Goal: Transaction & Acquisition: Download file/media

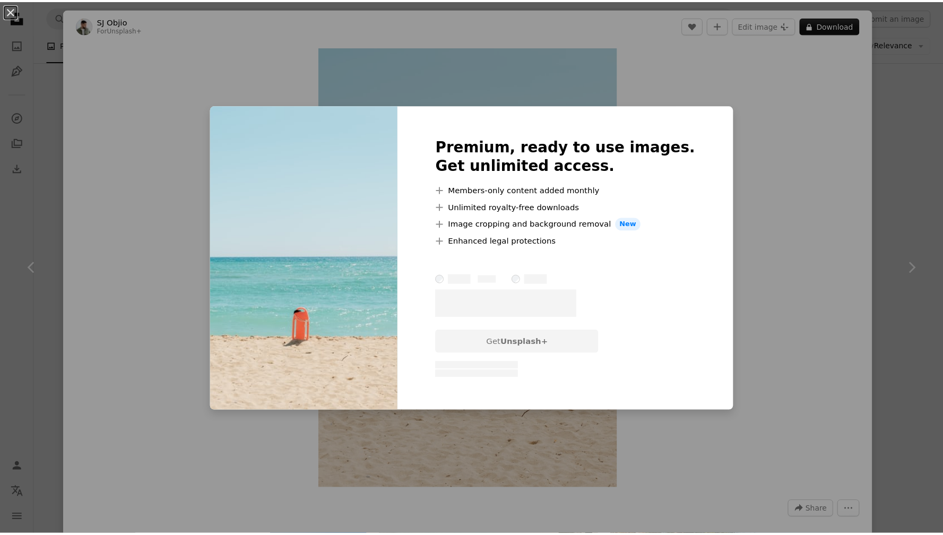
scroll to position [849, 0]
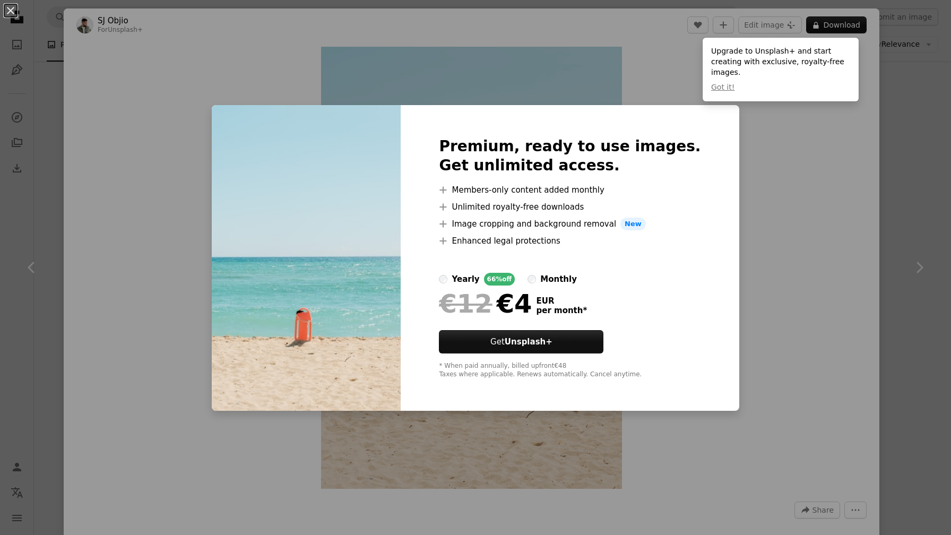
click at [759, 242] on div "An X shape Premium, ready to use images. Get unlimited access. A plus sign Memb…" at bounding box center [475, 267] width 951 height 535
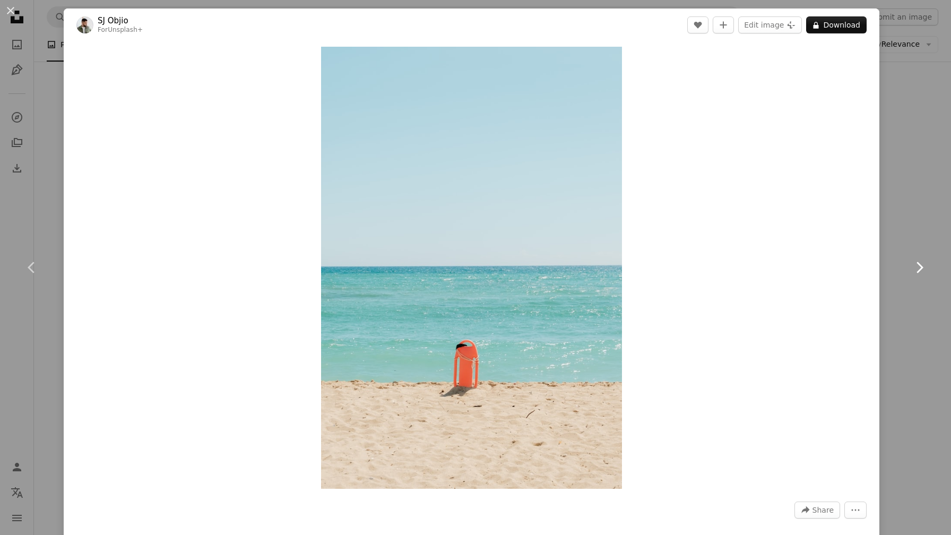
click at [887, 239] on link "Chevron right" at bounding box center [919, 268] width 64 height 102
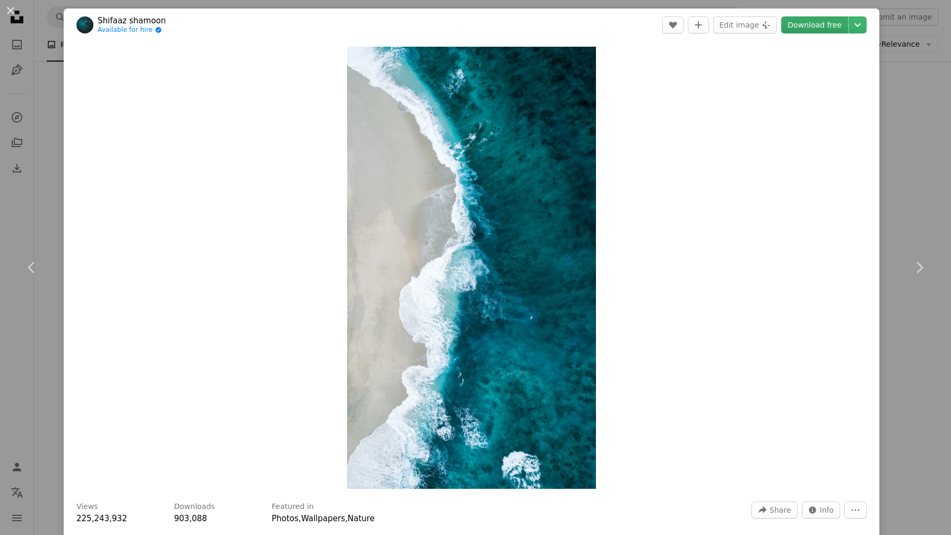
click at [801, 30] on link "Download free" at bounding box center [814, 24] width 67 height 17
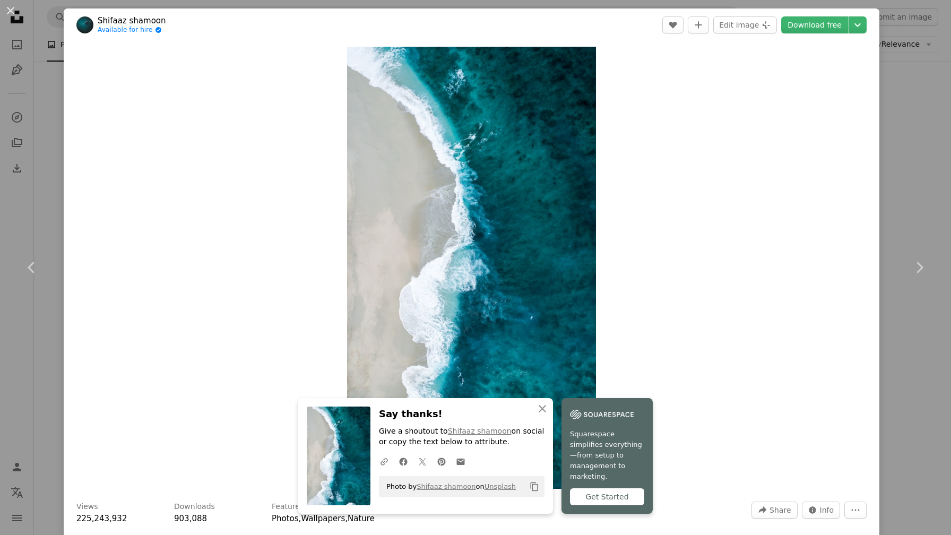
click at [786, 202] on div "Zoom in" at bounding box center [472, 267] width 816 height 453
click at [536, 415] on icon "An X shape" at bounding box center [542, 408] width 13 height 13
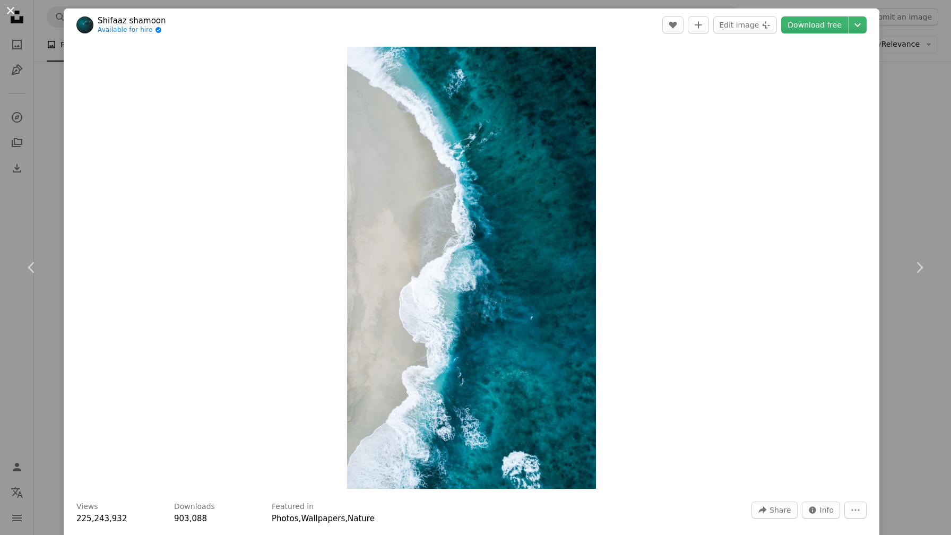
click at [4, 9] on button "An X shape" at bounding box center [10, 10] width 13 height 13
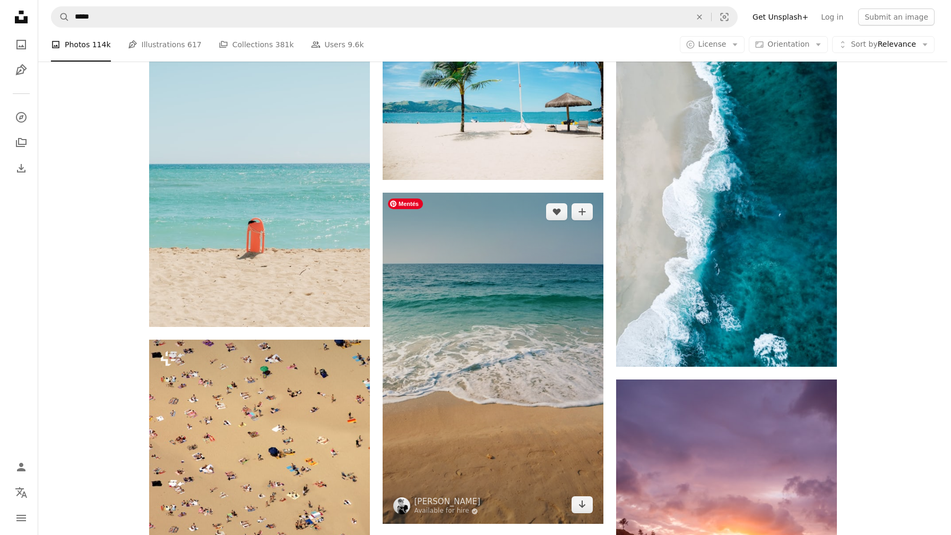
scroll to position [1020, 0]
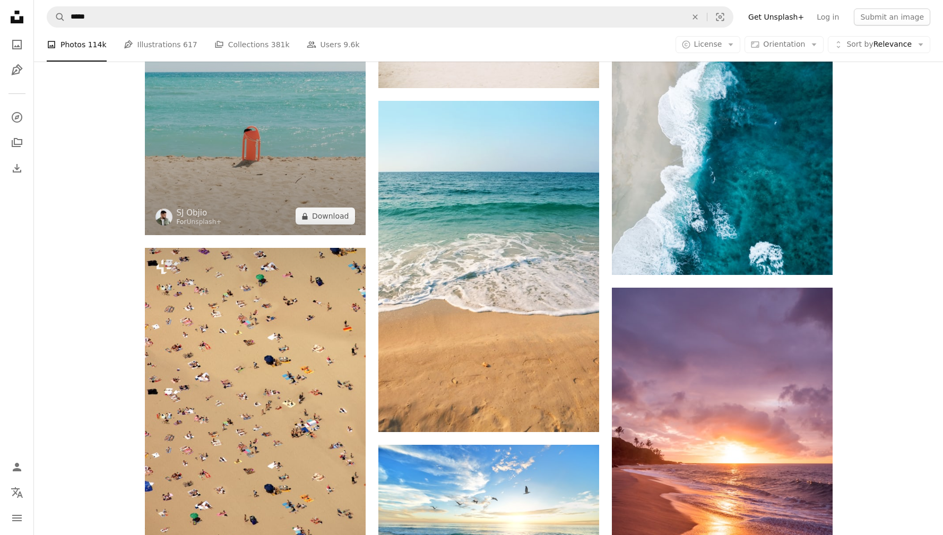
click at [225, 115] on img at bounding box center [255, 73] width 221 height 325
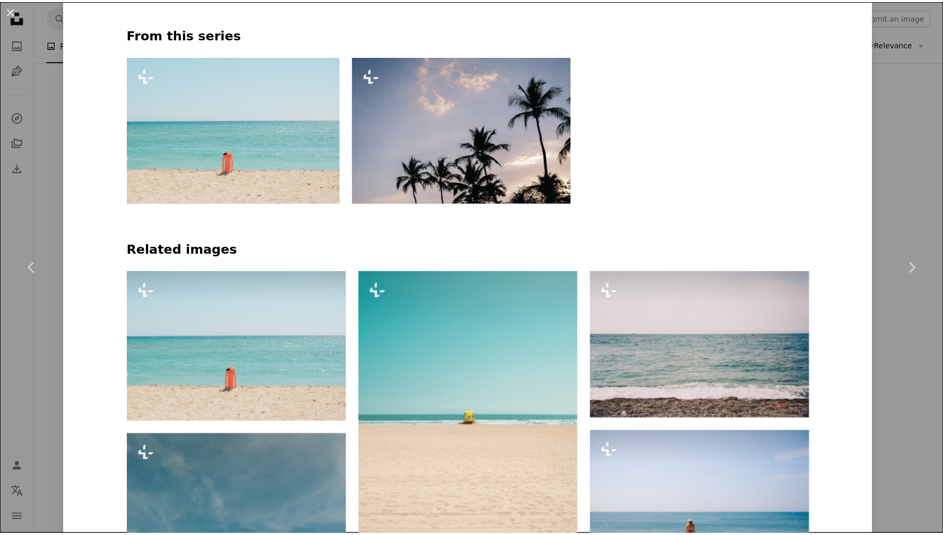
scroll to position [578, 0]
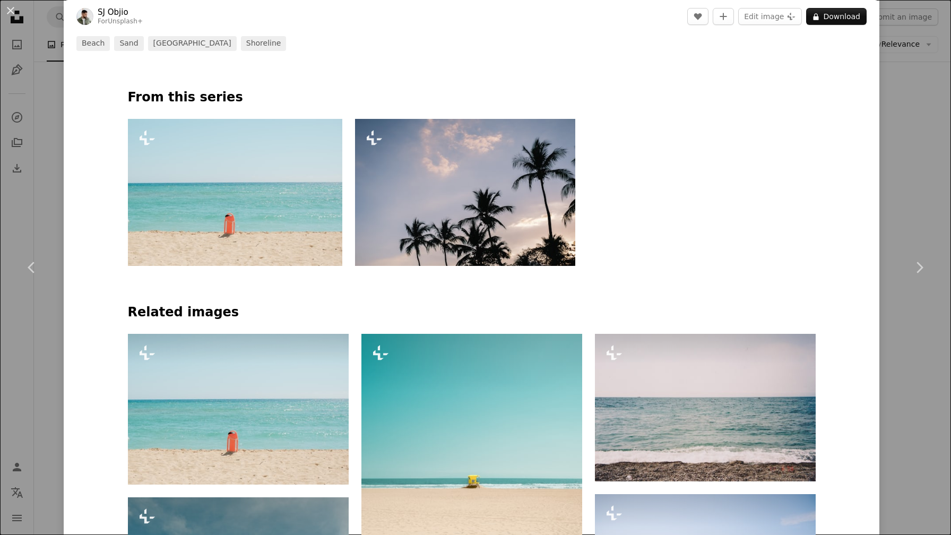
click at [902, 127] on div "An X shape Chevron left Chevron right [PERSON_NAME] For Unsplash+ A heart A plu…" at bounding box center [475, 267] width 951 height 535
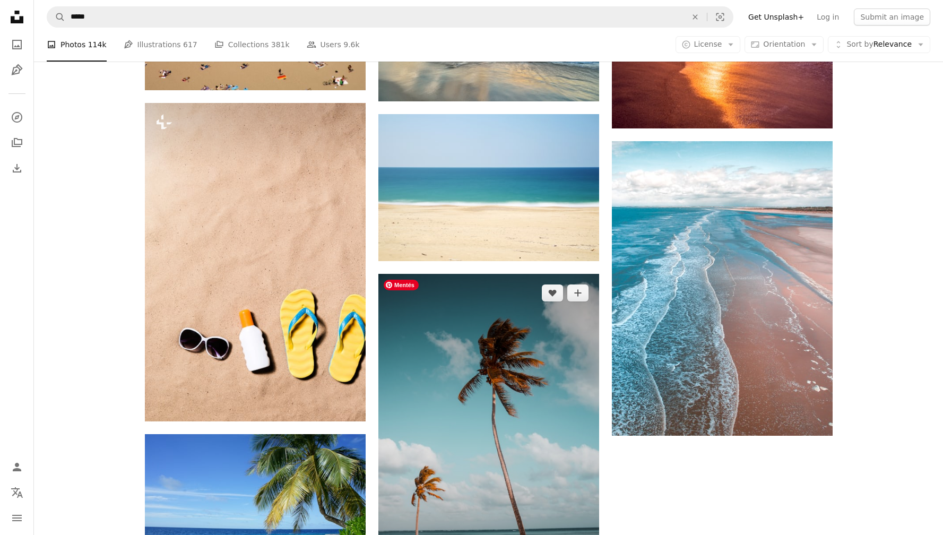
scroll to position [1507, 0]
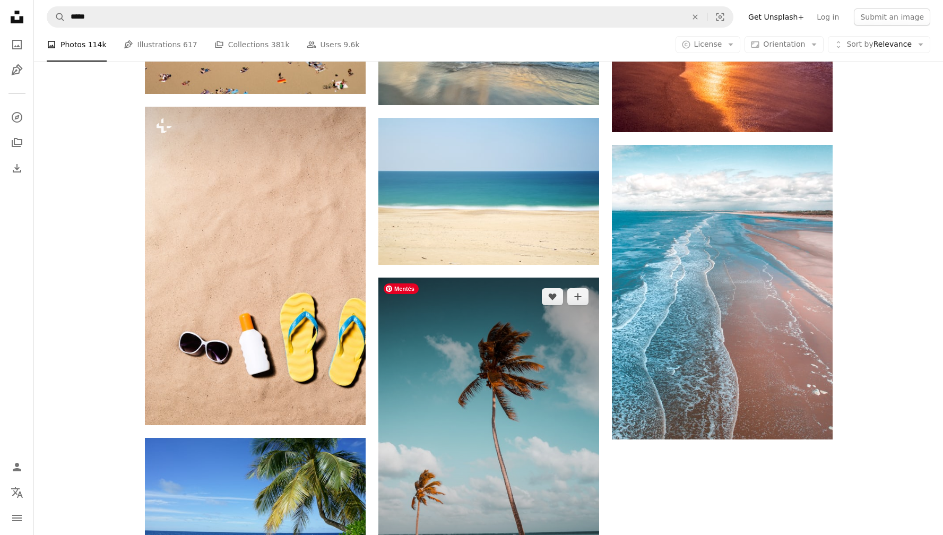
click at [488, 340] on img at bounding box center [488, 443] width 221 height 331
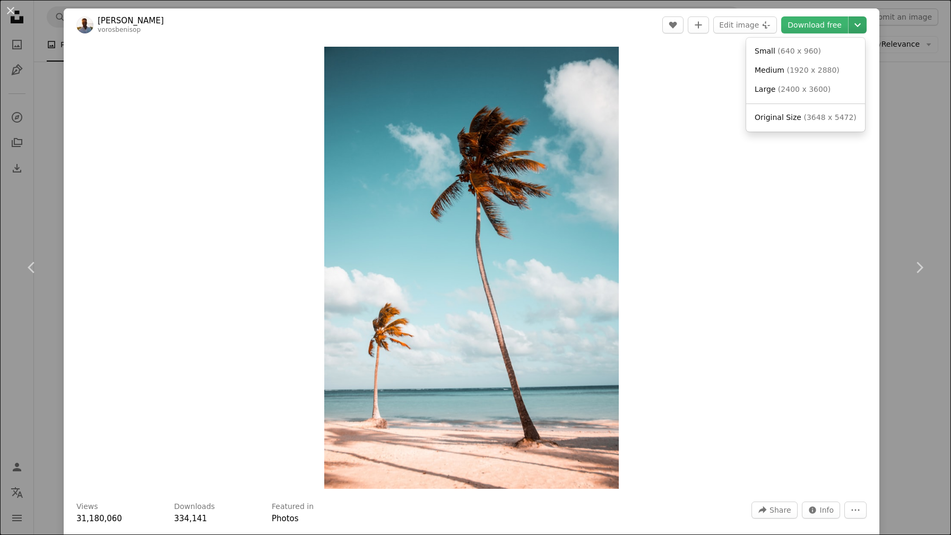
click at [856, 25] on icon "Chevron down" at bounding box center [857, 25] width 17 height 13
click at [815, 90] on span "( 2400 x 3600 )" at bounding box center [804, 89] width 53 height 8
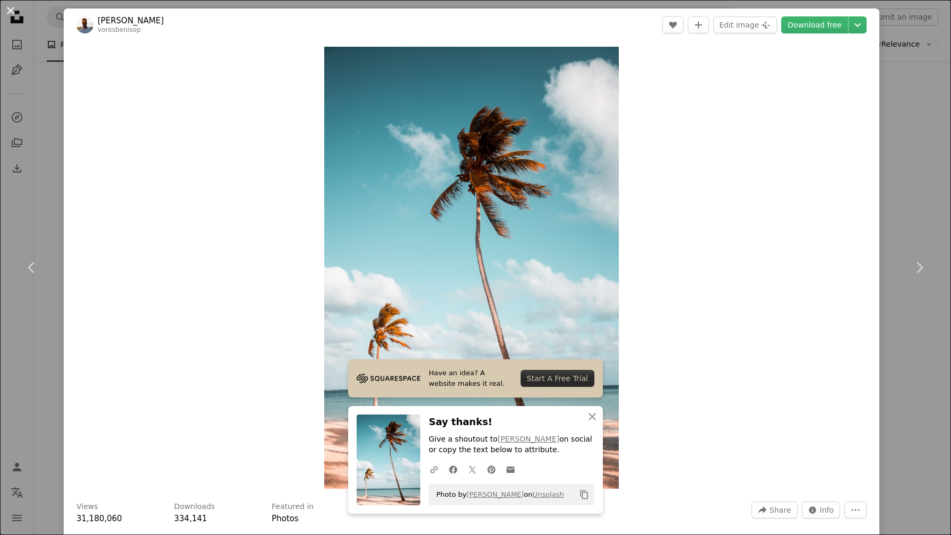
click at [13, 14] on button "An X shape" at bounding box center [10, 10] width 13 height 13
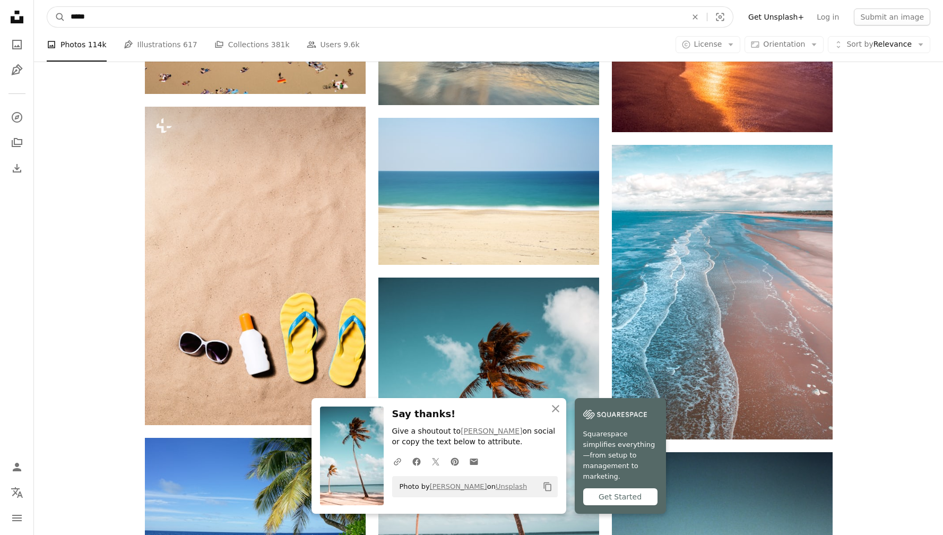
click at [118, 18] on input "*****" at bounding box center [374, 17] width 618 height 20
type input "**********"
click button "A magnifying glass" at bounding box center [56, 17] width 18 height 20
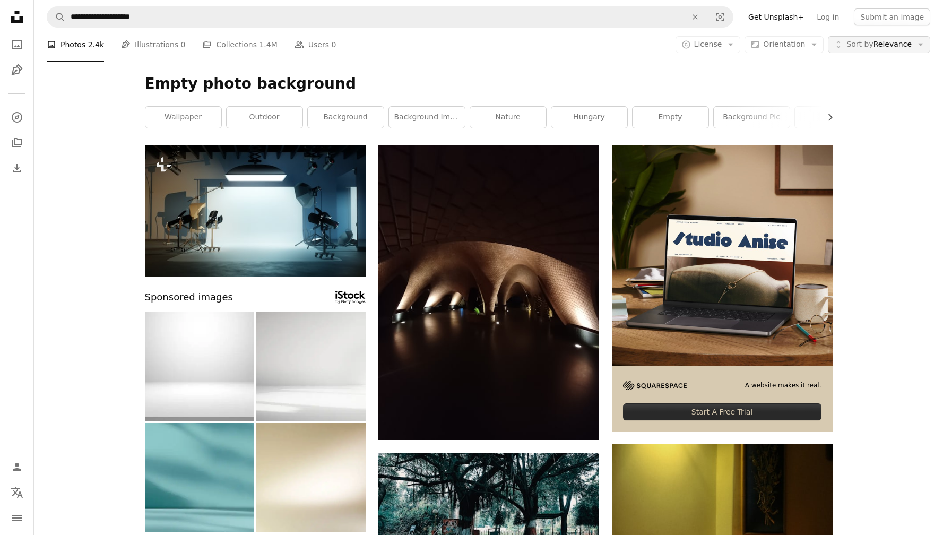
click at [911, 48] on span "Sort by Relevance" at bounding box center [878, 44] width 65 height 11
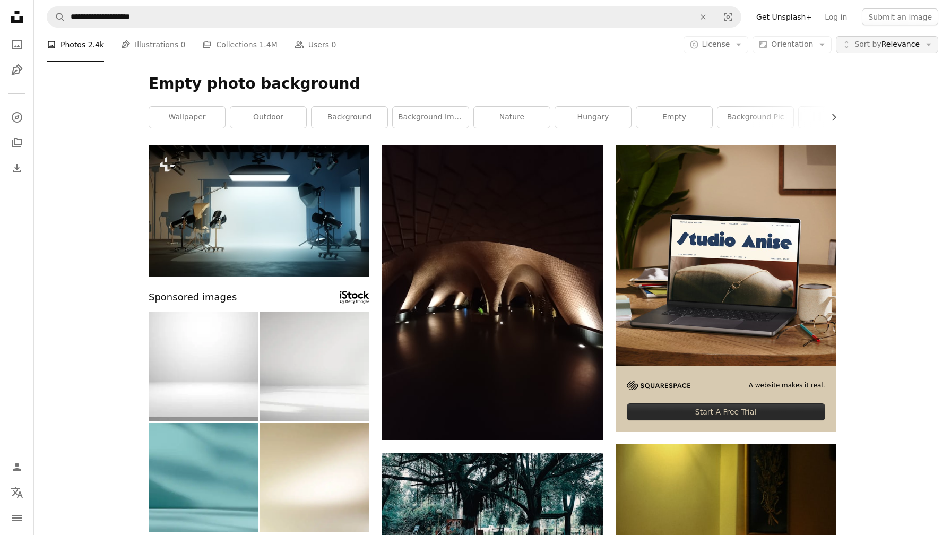
click at [911, 48] on span "Sort by Relevance" at bounding box center [886, 44] width 65 height 11
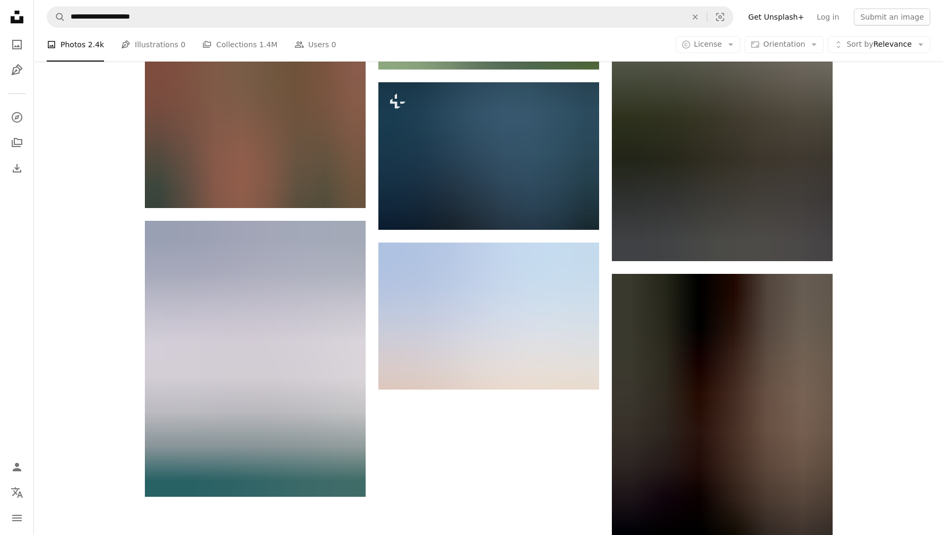
scroll to position [1673, 0]
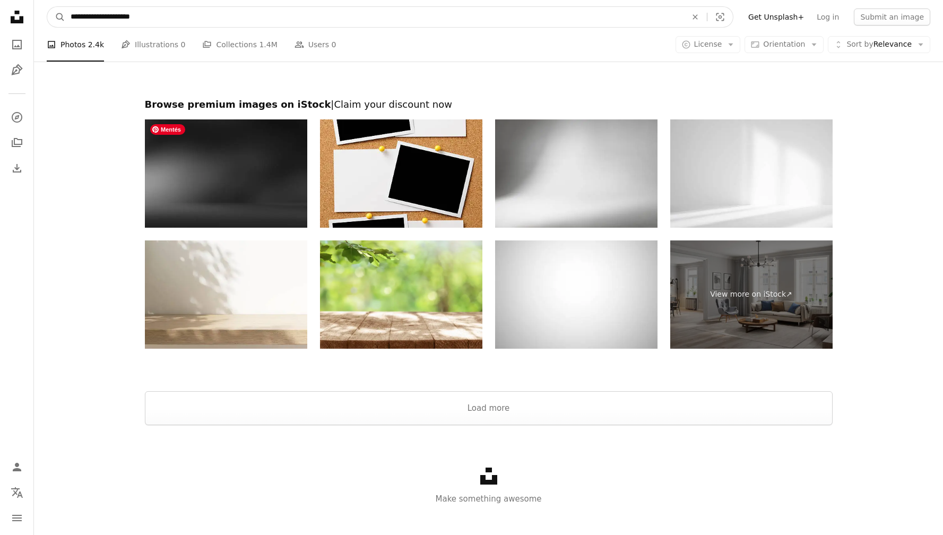
click at [170, 17] on input "**********" at bounding box center [374, 17] width 618 height 20
type input "**********"
click button "A magnifying glass" at bounding box center [56, 17] width 18 height 20
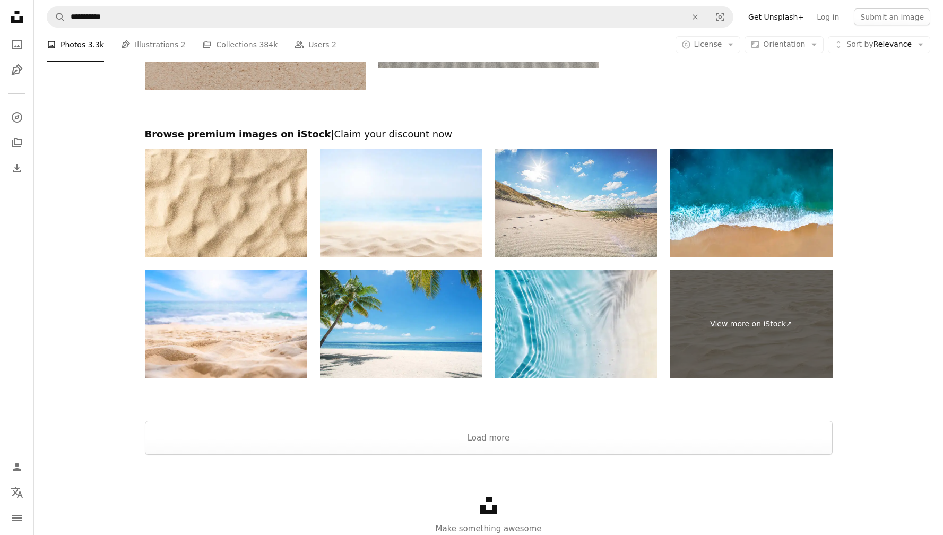
scroll to position [2081, 0]
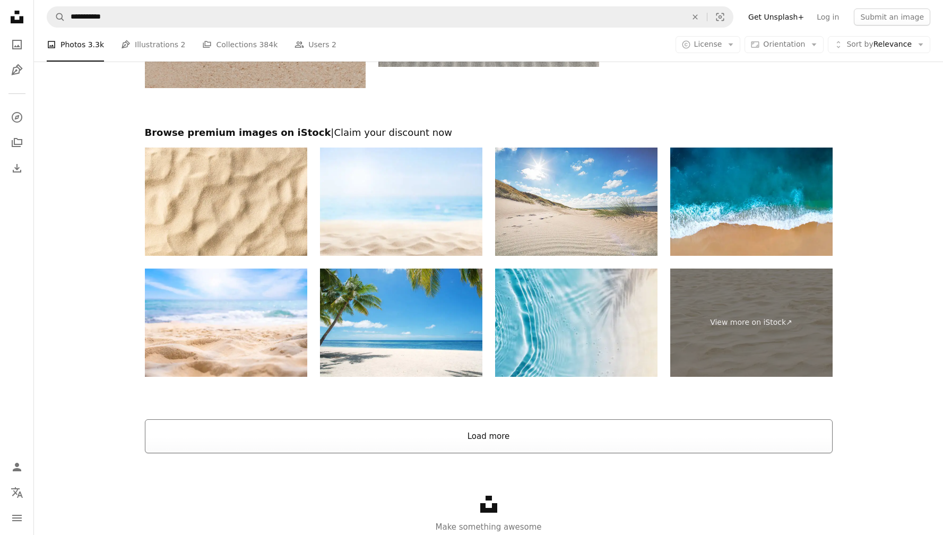
click at [514, 437] on button "Load more" at bounding box center [489, 436] width 688 height 34
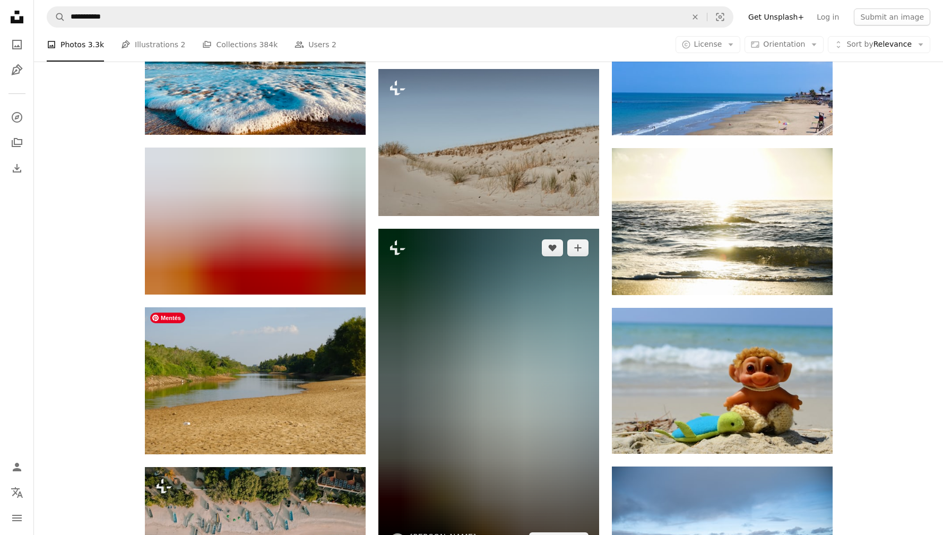
scroll to position [6232, 0]
